Goal: Transaction & Acquisition: Purchase product/service

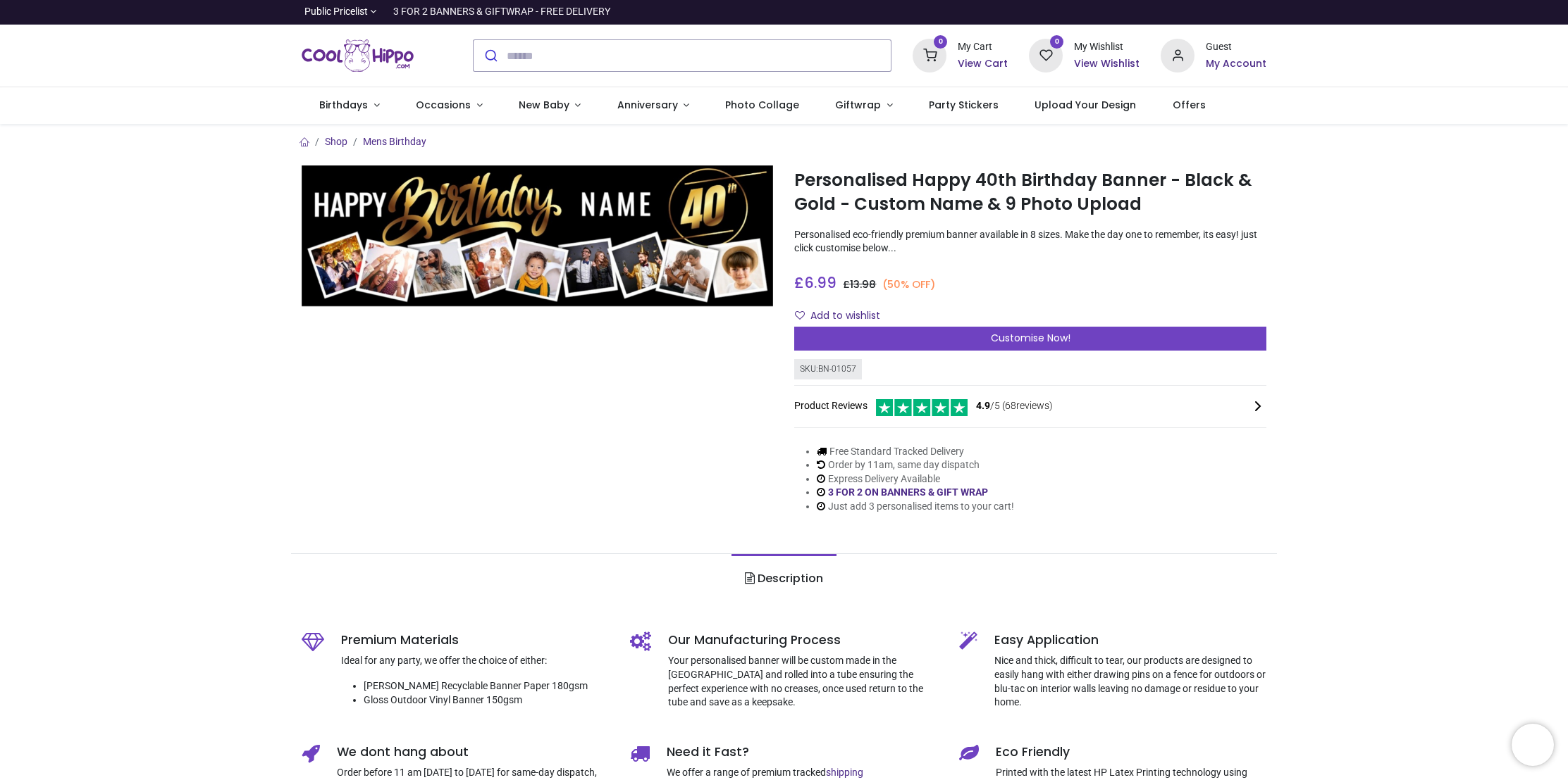
click at [707, 209] on img at bounding box center [538, 236] width 472 height 142
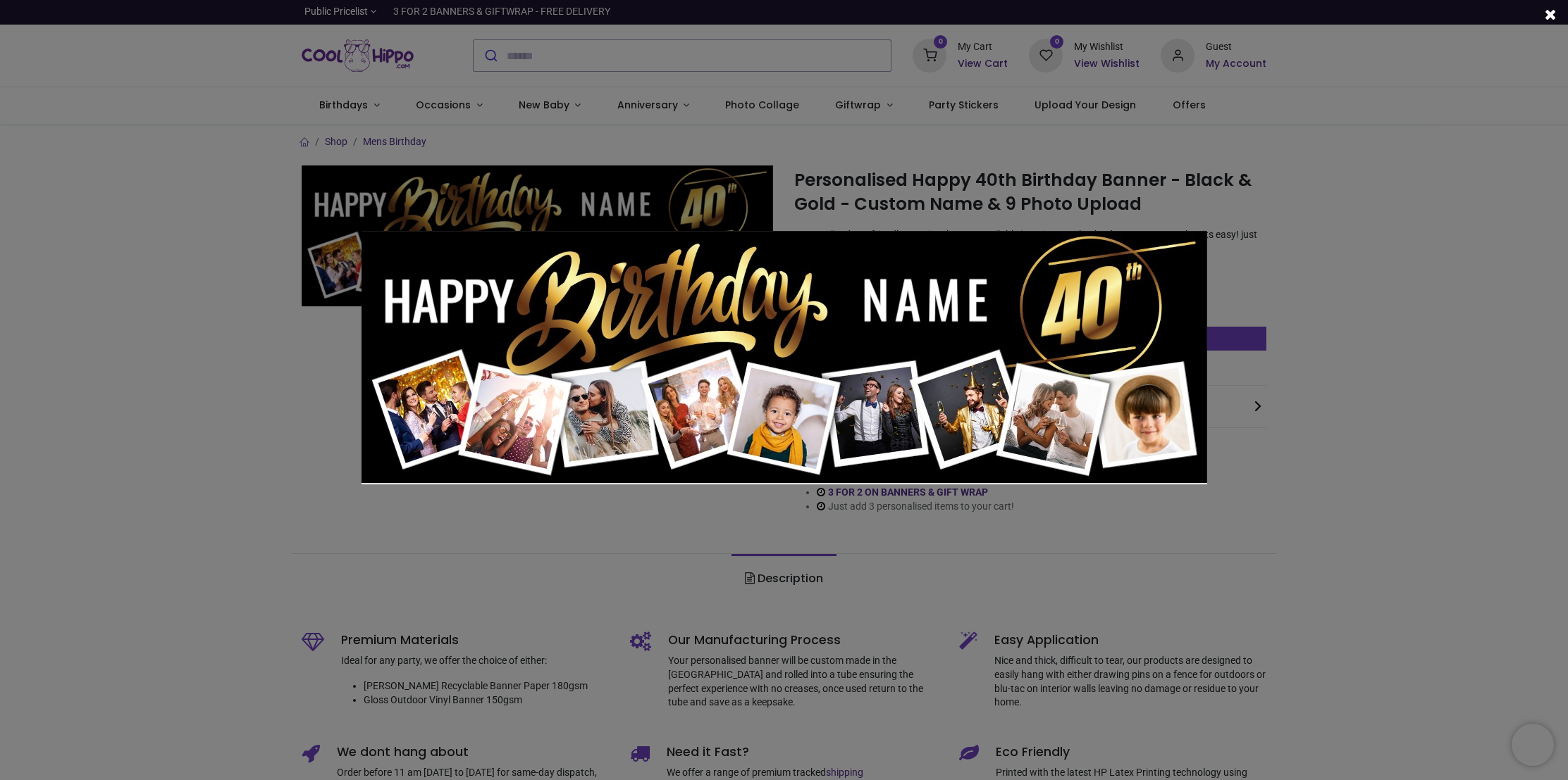
click at [1380, 259] on div at bounding box center [784, 390] width 1568 height 780
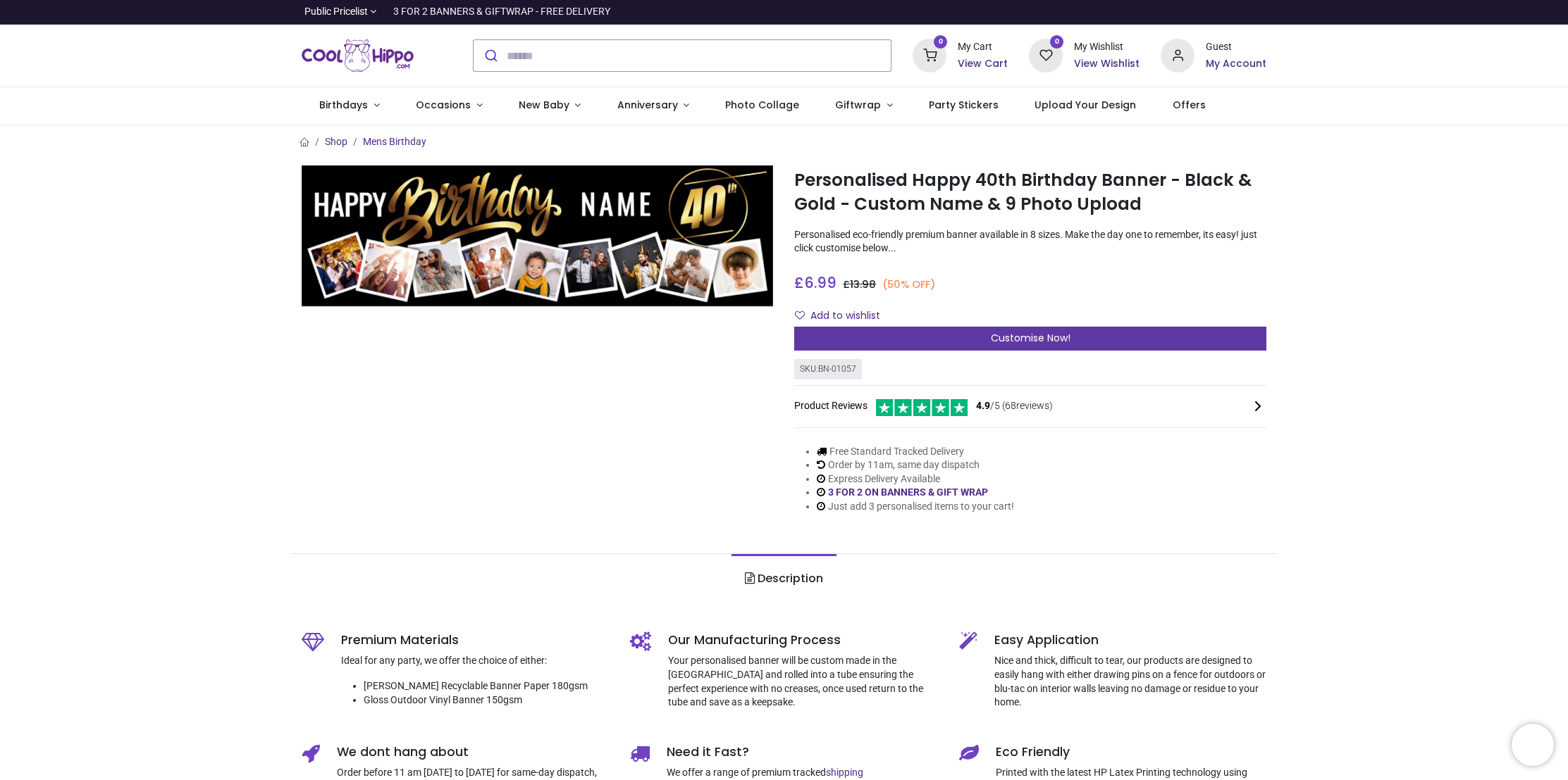
click at [880, 332] on div "Customise Now!" at bounding box center [1030, 339] width 472 height 24
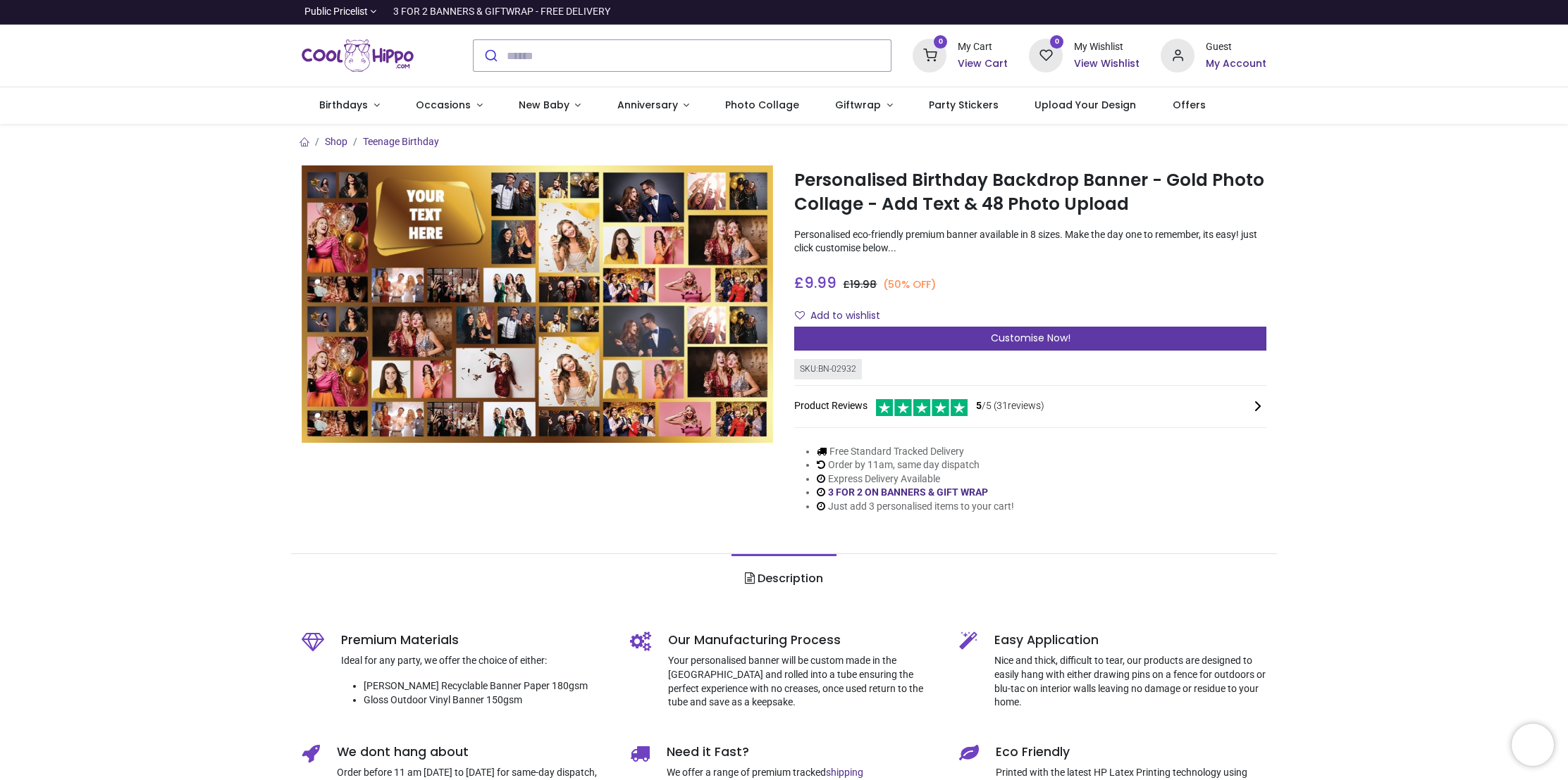
click at [1026, 337] on span "Customise Now!" at bounding box center [1030, 338] width 80 height 14
